Goal: Task Accomplishment & Management: Use online tool/utility

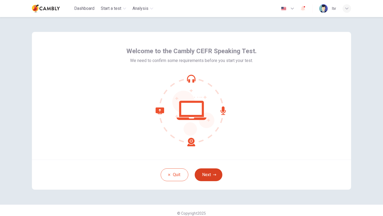
click at [208, 169] on button "Next" at bounding box center [209, 175] width 28 height 13
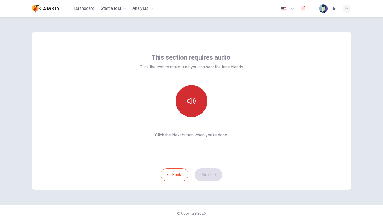
click at [195, 100] on icon "button" at bounding box center [191, 101] width 9 height 6
click at [204, 176] on button "Next" at bounding box center [209, 175] width 28 height 13
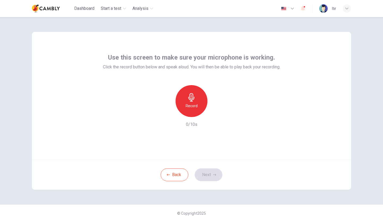
click at [193, 104] on h6 "Record" at bounding box center [192, 106] width 12 height 6
click at [196, 104] on div "Stop" at bounding box center [192, 101] width 32 height 32
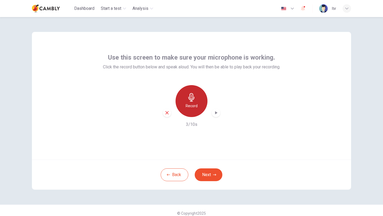
click at [192, 103] on div "Record" at bounding box center [192, 101] width 32 height 32
click at [192, 103] on div "Stop" at bounding box center [192, 101] width 32 height 32
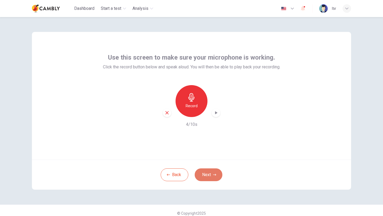
click at [204, 174] on button "Next" at bounding box center [209, 175] width 28 height 13
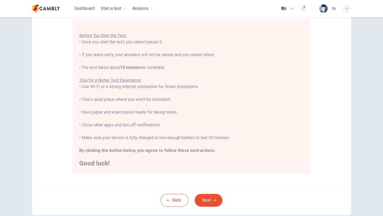
scroll to position [56, 0]
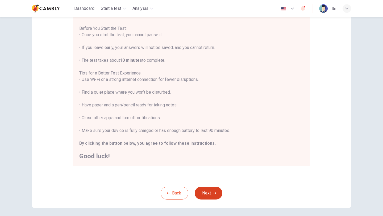
click at [212, 193] on button "Next" at bounding box center [209, 193] width 28 height 13
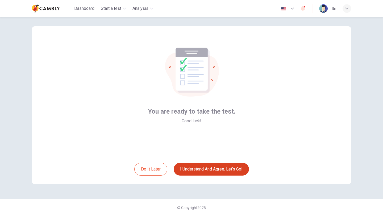
scroll to position [6, 0]
click at [198, 171] on button "I understand and agree. Let’s go!" at bounding box center [211, 169] width 75 height 13
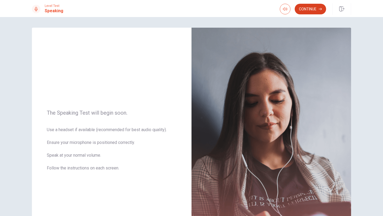
click at [312, 9] on button "Continue" at bounding box center [310, 9] width 31 height 11
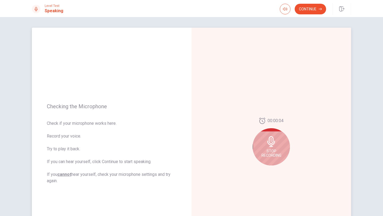
click at [263, 142] on div "Stop Recording" at bounding box center [271, 146] width 37 height 37
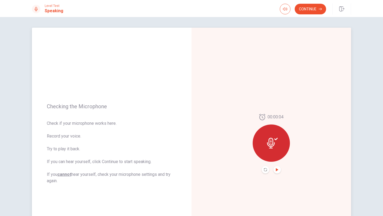
click at [277, 170] on icon "Play Audio" at bounding box center [277, 169] width 2 height 3
click at [312, 9] on button "Continue" at bounding box center [310, 9] width 31 height 11
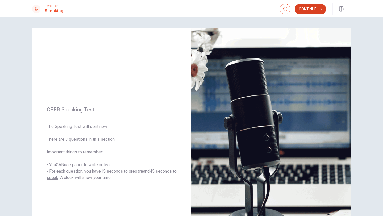
click at [308, 9] on button "Continue" at bounding box center [310, 9] width 31 height 11
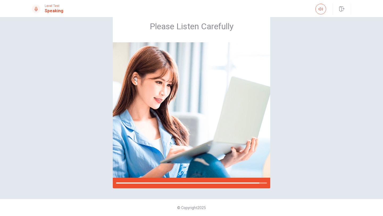
scroll to position [66, 0]
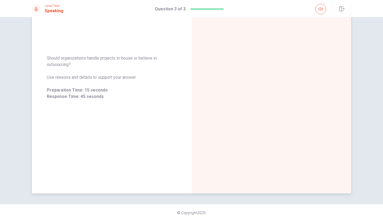
drag, startPoint x: 73, startPoint y: 65, endPoint x: 48, endPoint y: 60, distance: 25.7
click at [48, 60] on span "Should organizations handle projects in-house or believe in outsourcing?" at bounding box center [112, 61] width 130 height 13
drag, startPoint x: 48, startPoint y: 60, endPoint x: 83, endPoint y: 62, distance: 34.4
click at [83, 62] on span "Should organizations handle projects in-house or believe in outsourcing?" at bounding box center [112, 61] width 130 height 13
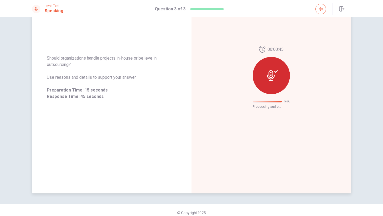
scroll to position [0, 0]
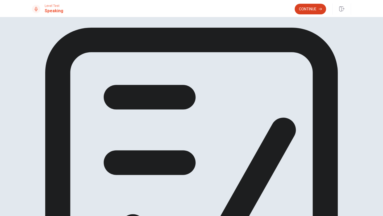
click at [305, 10] on button "Continue" at bounding box center [310, 9] width 31 height 11
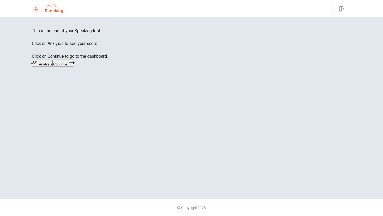
click at [74, 67] on button "Continue" at bounding box center [64, 63] width 22 height 7
